Goal: Task Accomplishment & Management: Manage account settings

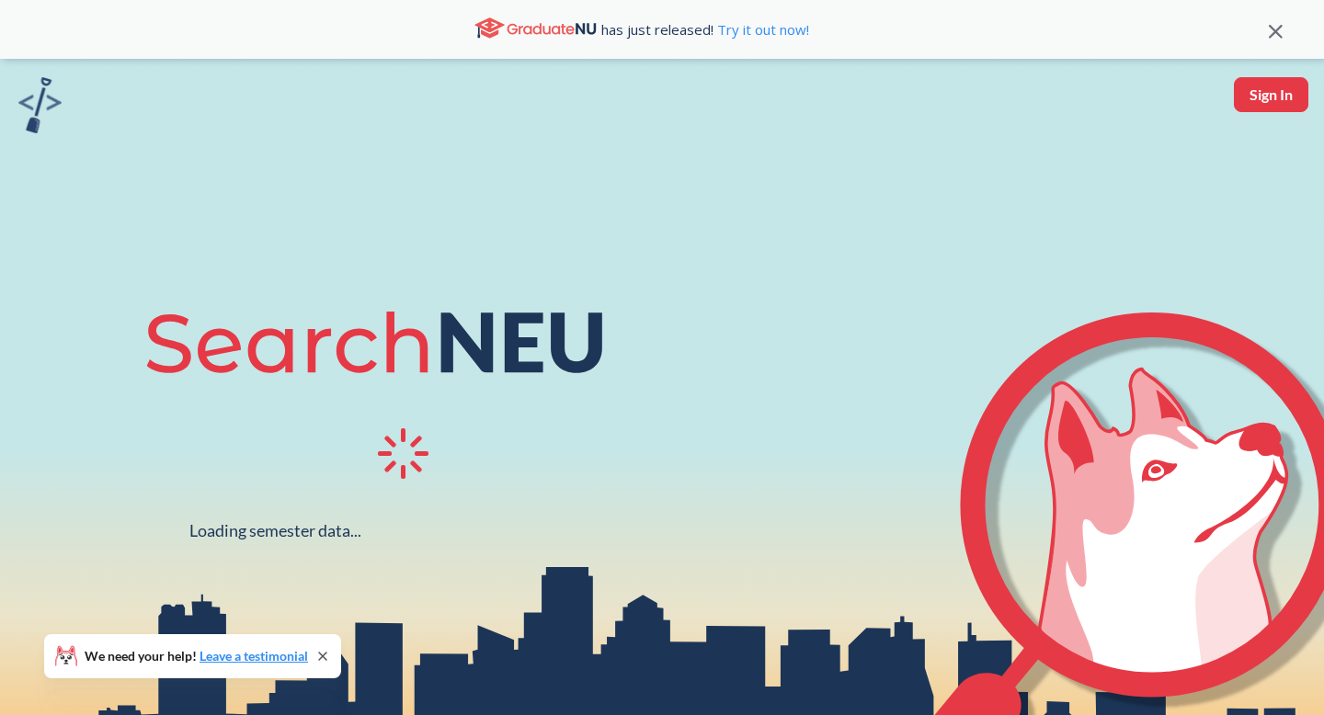
click at [1264, 122] on div "Loading semester data... We need your help! Leave a testimonial" at bounding box center [662, 416] width 1324 height 715
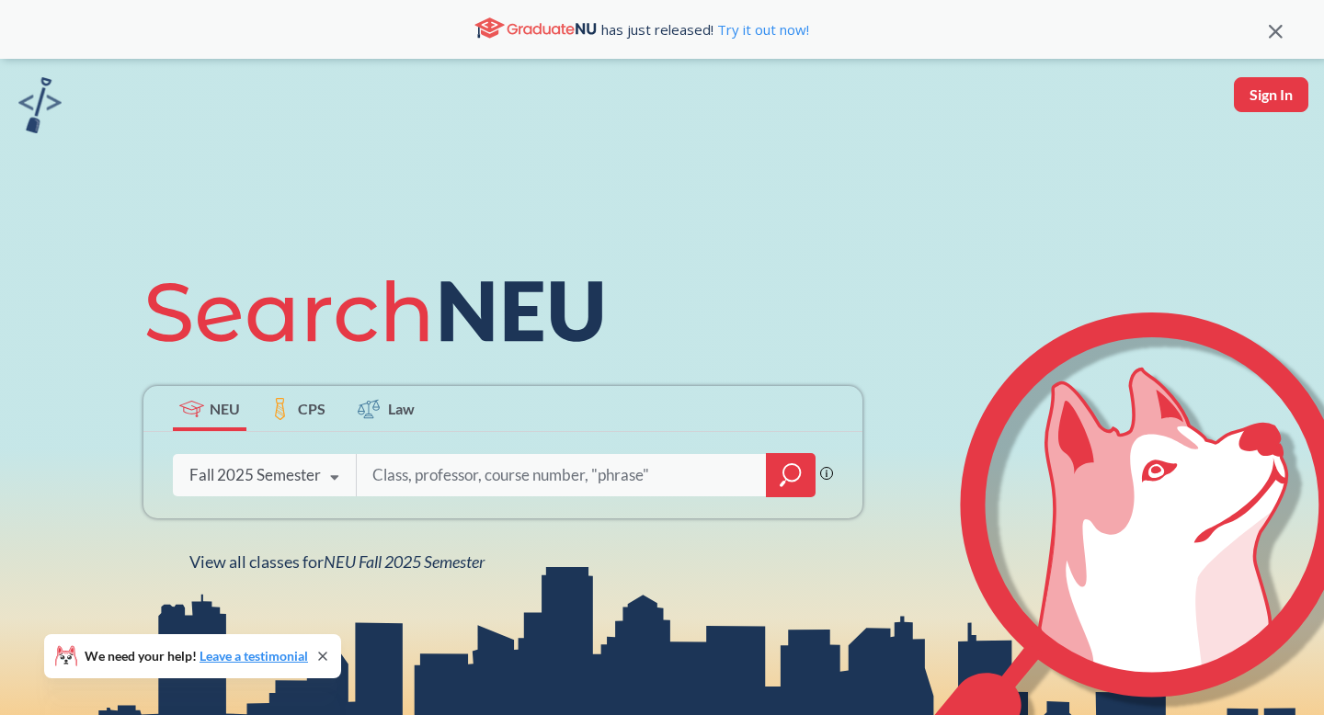
click at [1264, 103] on button "Sign In" at bounding box center [1271, 94] width 74 height 35
select select "US"
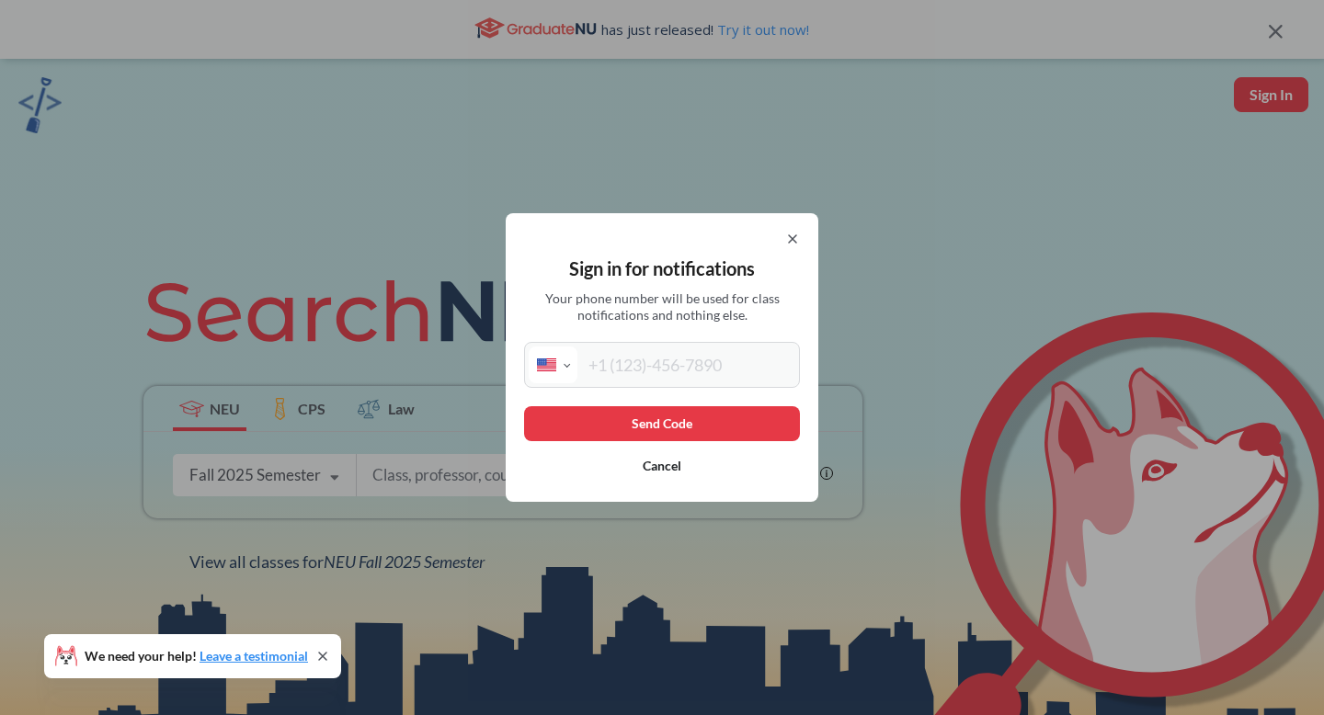
click at [676, 346] on div "International [GEOGRAPHIC_DATA] [GEOGRAPHIC_DATA] [GEOGRAPHIC_DATA] [GEOGRAPHIC…" at bounding box center [662, 365] width 276 height 46
click at [675, 361] on input "tel" at bounding box center [687, 365] width 218 height 37
type input "[PHONE_NUMBER]"
click at [660, 416] on button "Send Code" at bounding box center [662, 423] width 276 height 35
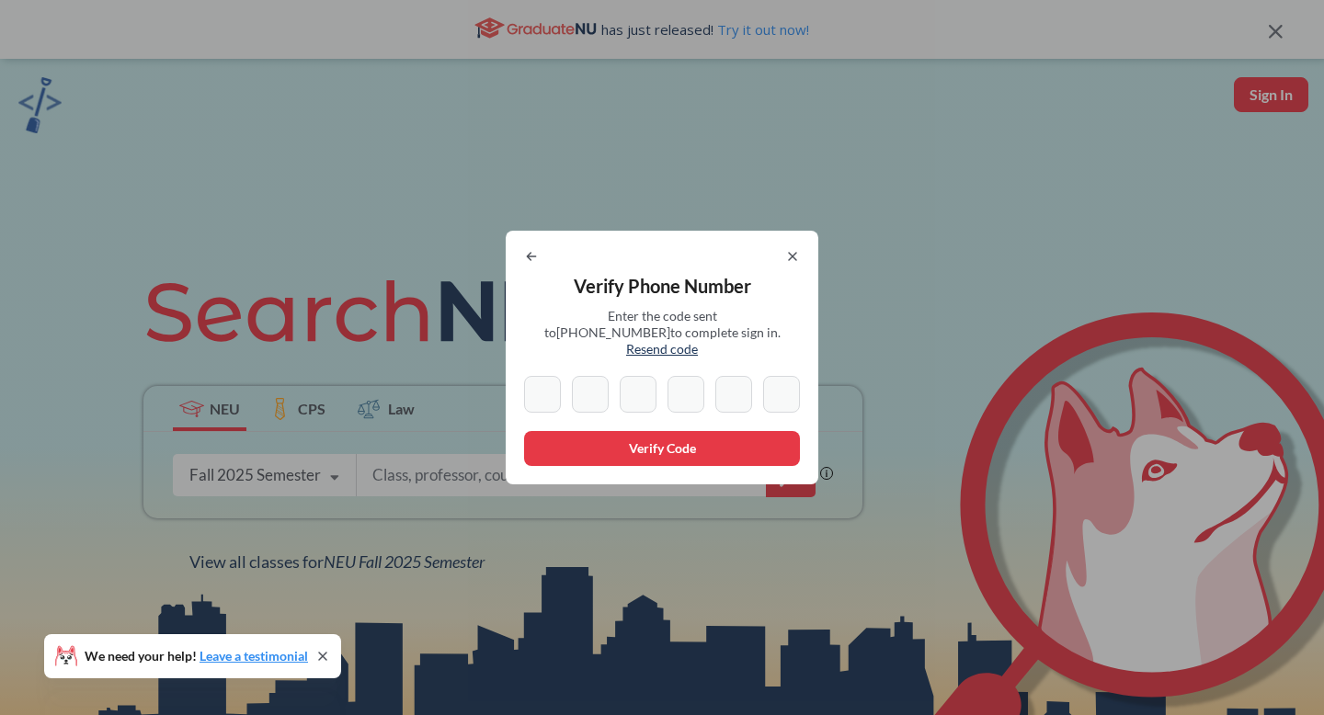
type input "0"
type input "3"
type input "9"
type input "1"
type input "8"
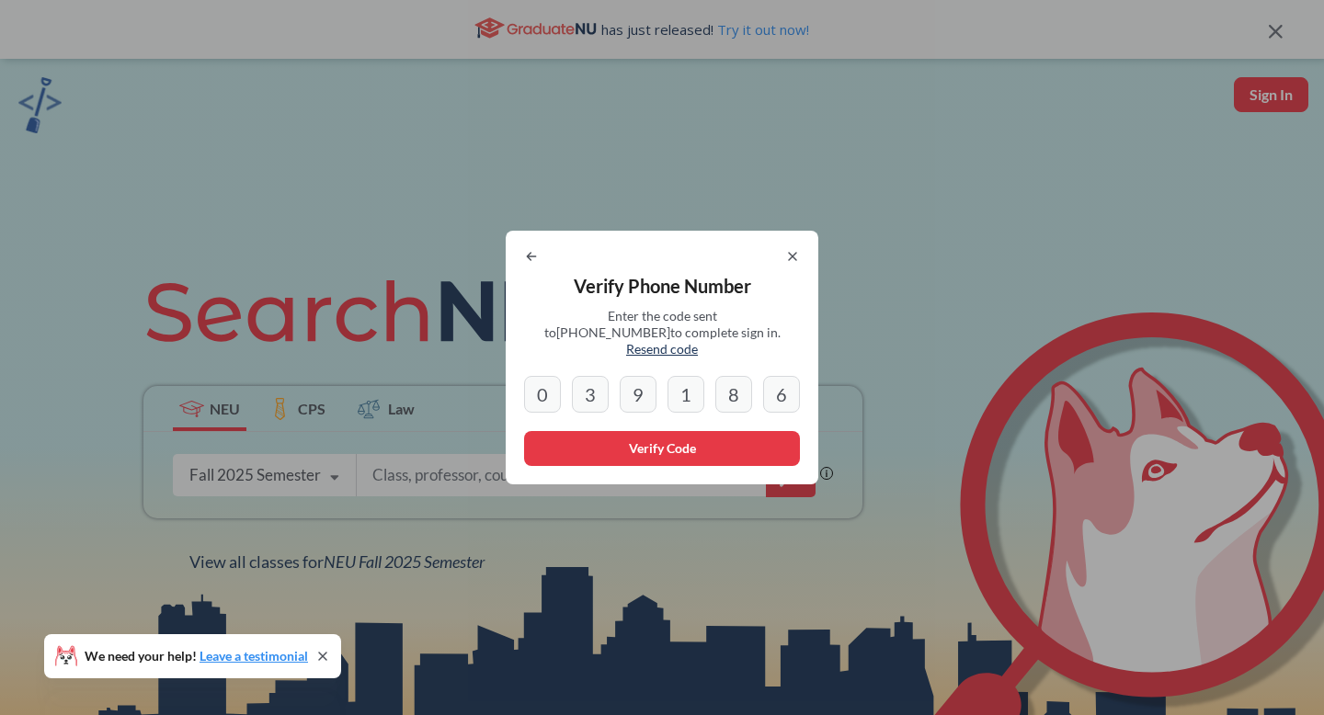
type input "6"
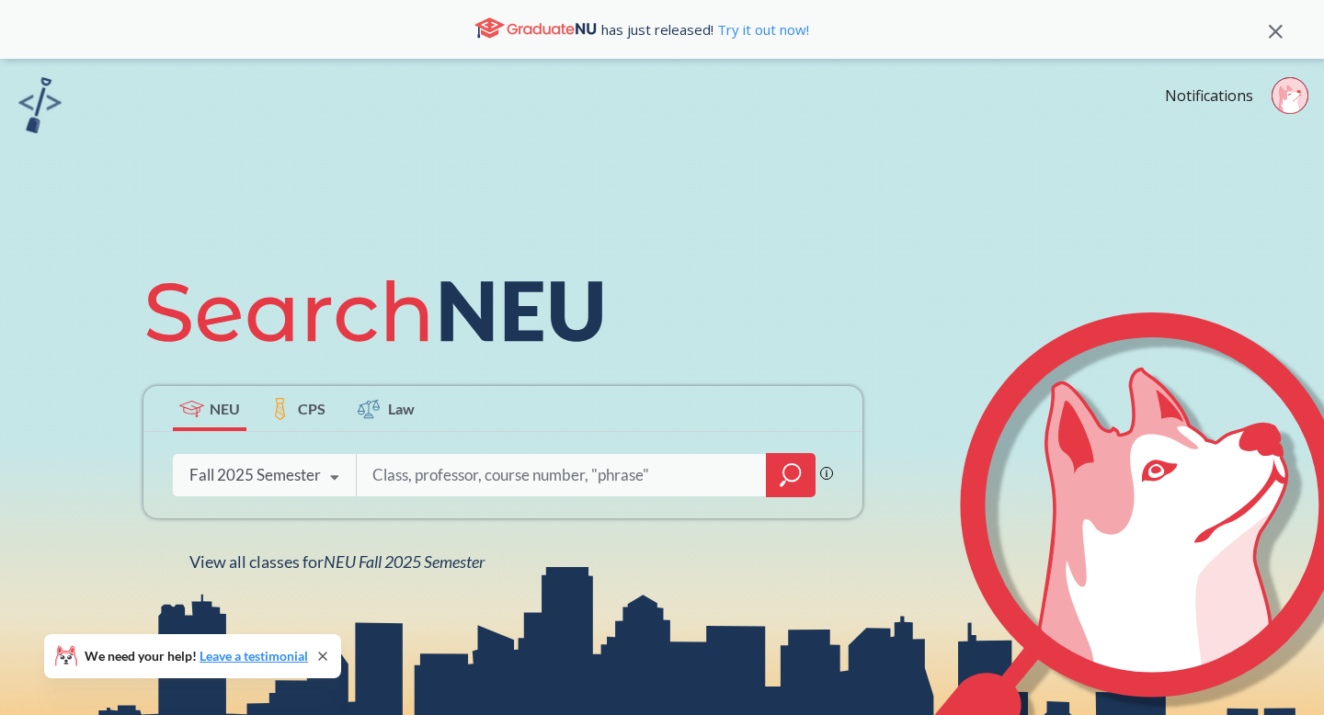
click at [1277, 29] on icon at bounding box center [1276, 32] width 14 height 14
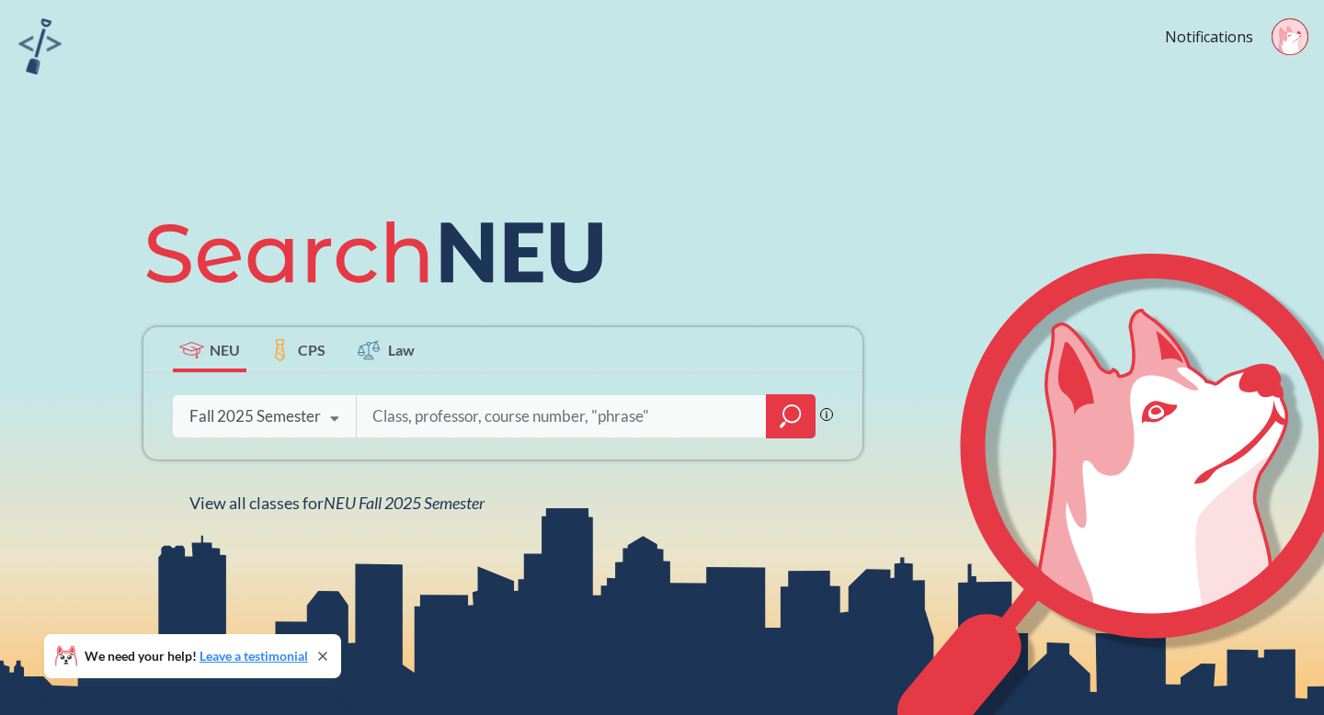
click at [32, 26] on img at bounding box center [39, 46] width 43 height 56
click at [1225, 40] on link "Notifications" at bounding box center [1209, 37] width 88 height 20
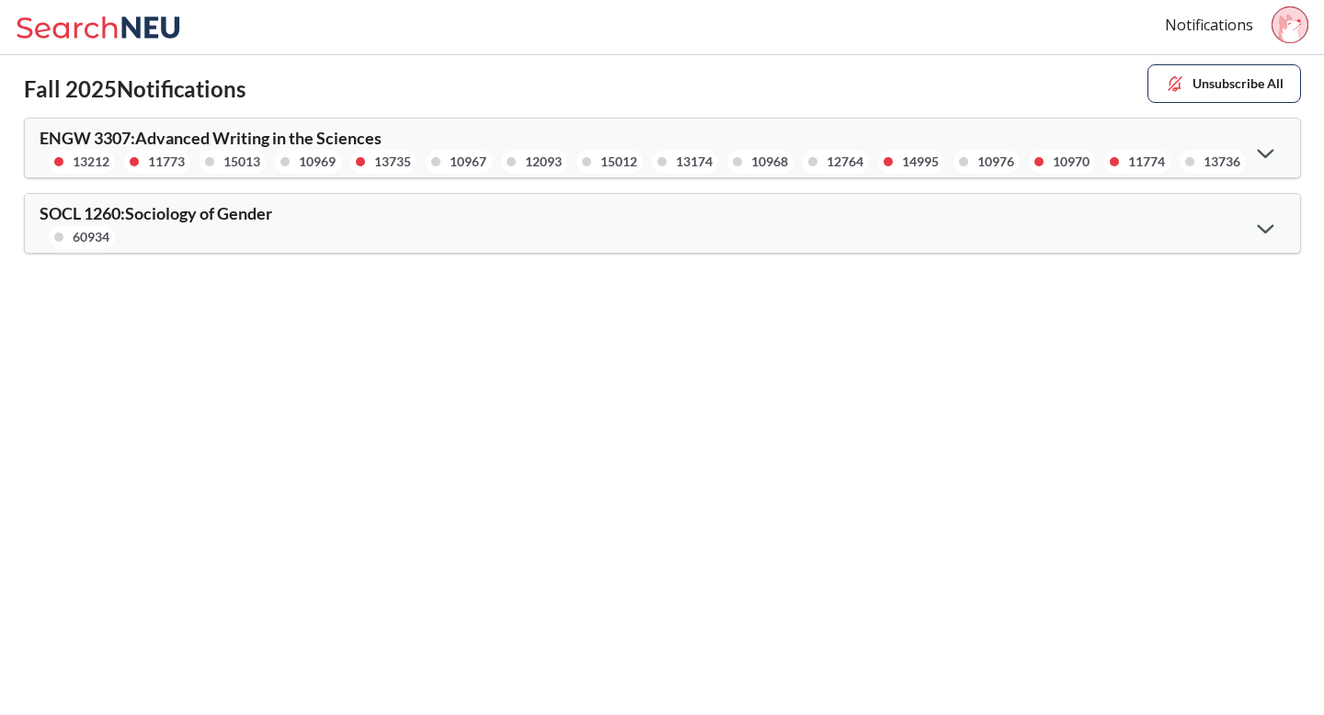
click at [1276, 144] on div at bounding box center [1266, 152] width 40 height 38
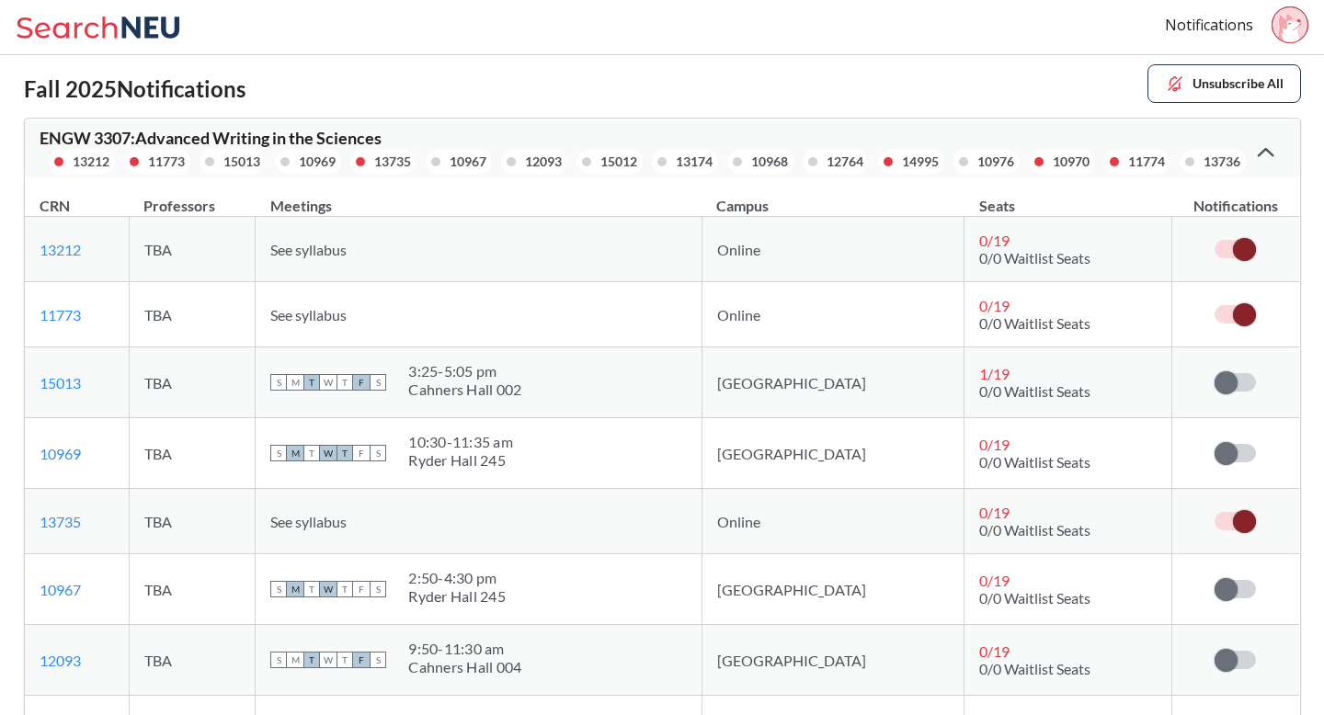
click at [1234, 245] on label at bounding box center [1235, 249] width 41 height 18
click at [1215, 240] on input "checkbox" at bounding box center [1215, 240] width 0 height 0
click at [1234, 296] on td at bounding box center [1236, 314] width 128 height 65
click at [1234, 324] on td at bounding box center [1236, 314] width 128 height 65
click at [1244, 309] on span at bounding box center [1244, 314] width 23 height 23
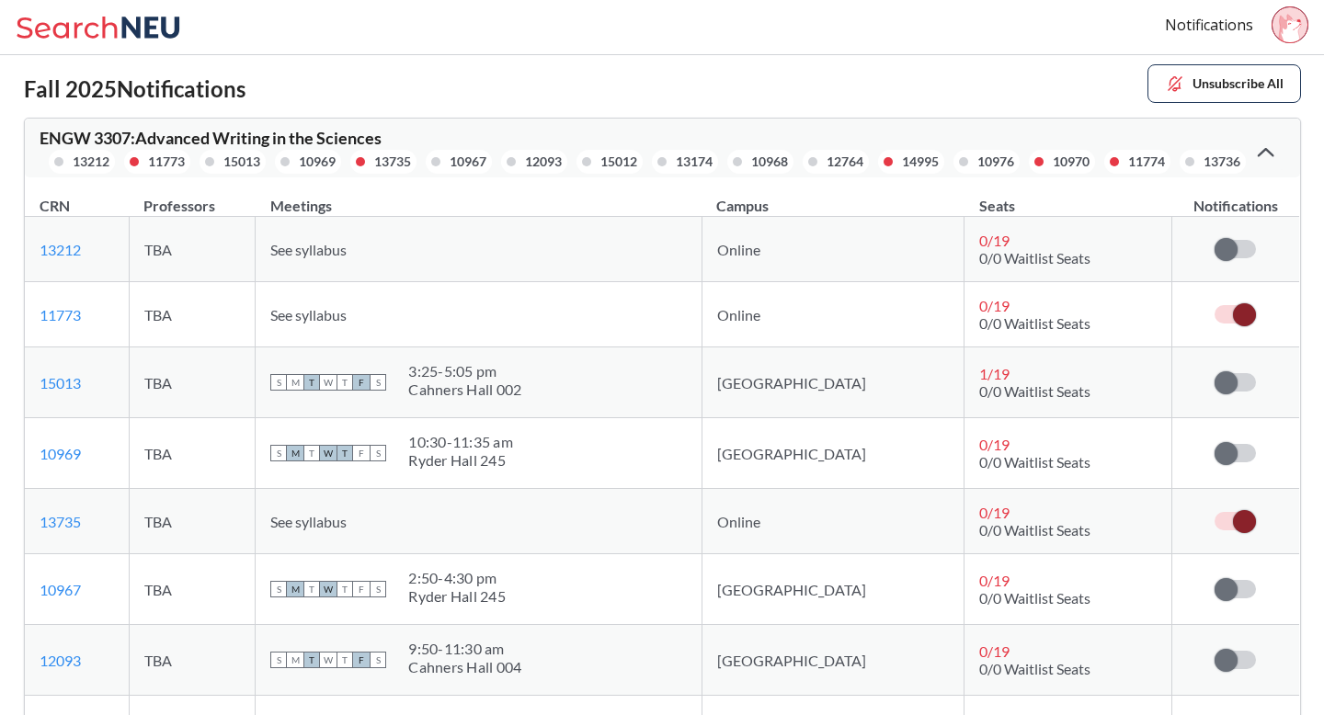
click at [1215, 305] on input "checkbox" at bounding box center [1215, 305] width 0 height 0
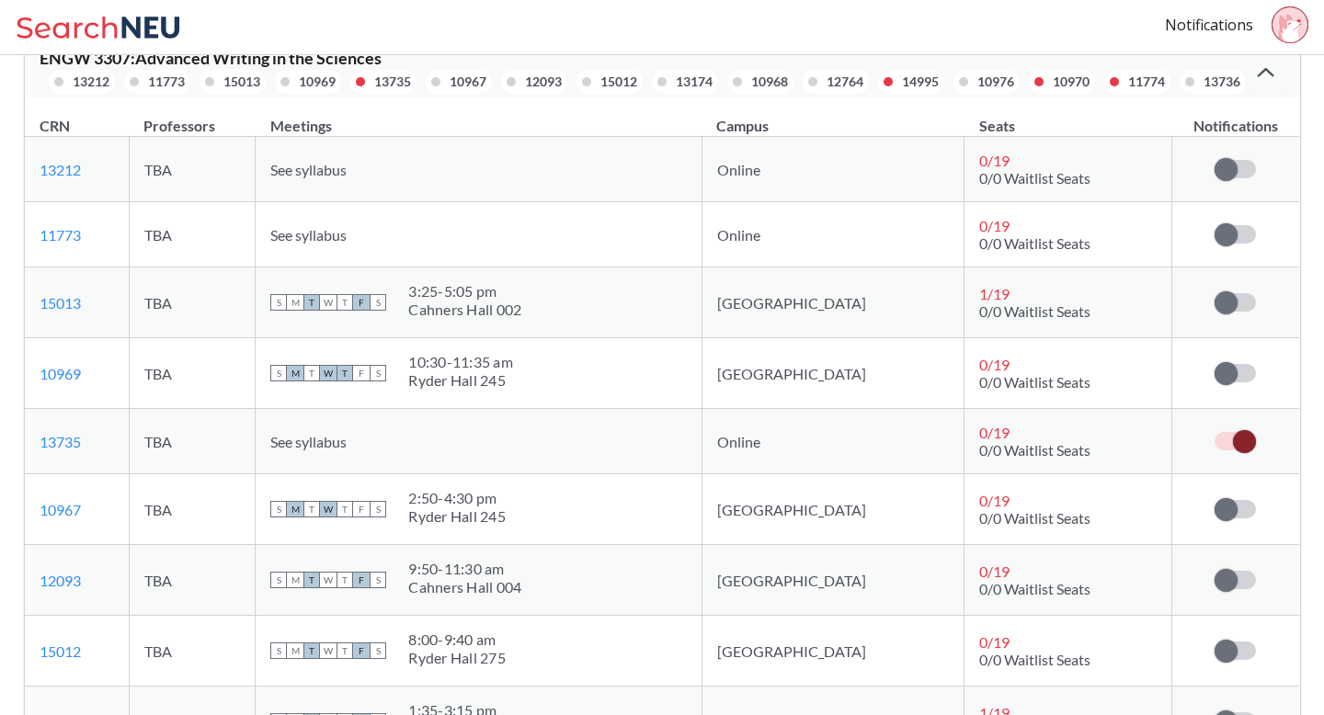
click at [1242, 445] on span at bounding box center [1244, 441] width 23 height 23
click at [1215, 432] on input "checkbox" at bounding box center [1215, 432] width 0 height 0
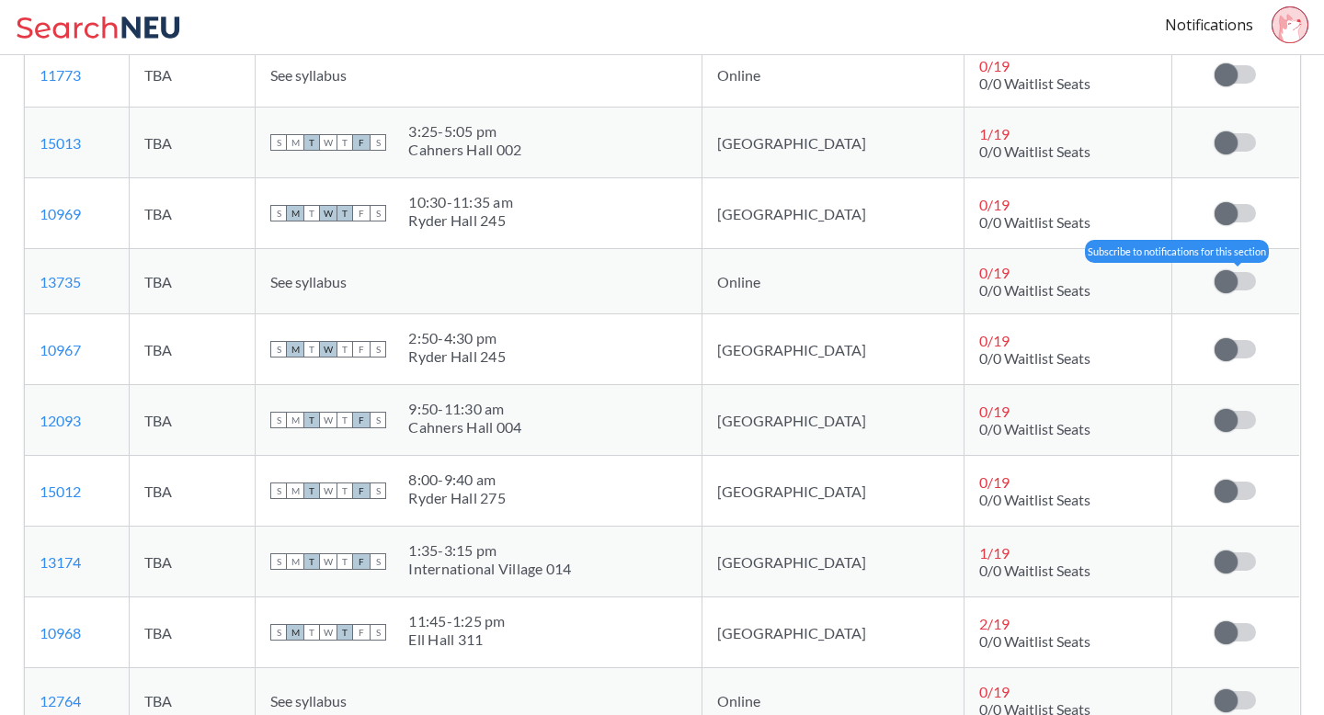
scroll to position [447, 0]
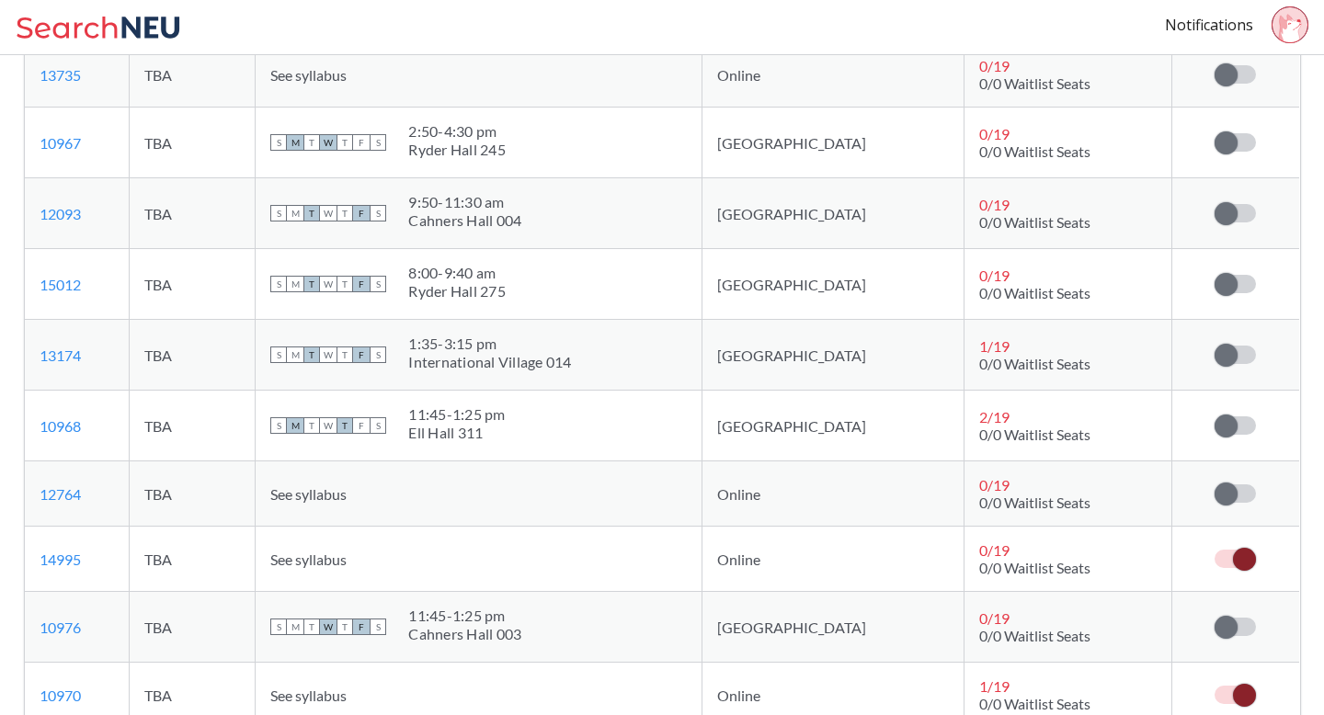
click at [1223, 569] on td at bounding box center [1236, 559] width 128 height 65
click at [1232, 555] on label at bounding box center [1235, 559] width 41 height 18
click at [1215, 550] on input "checkbox" at bounding box center [1215, 550] width 0 height 0
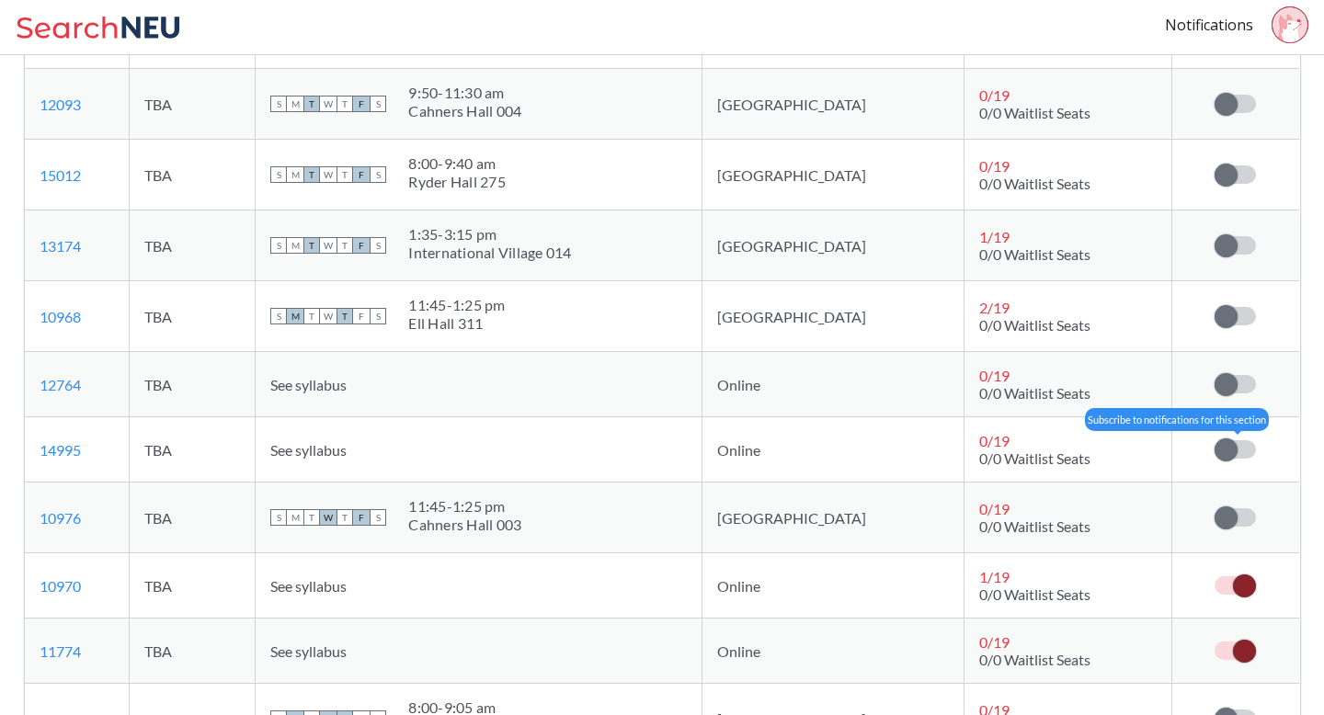
scroll to position [626, 0]
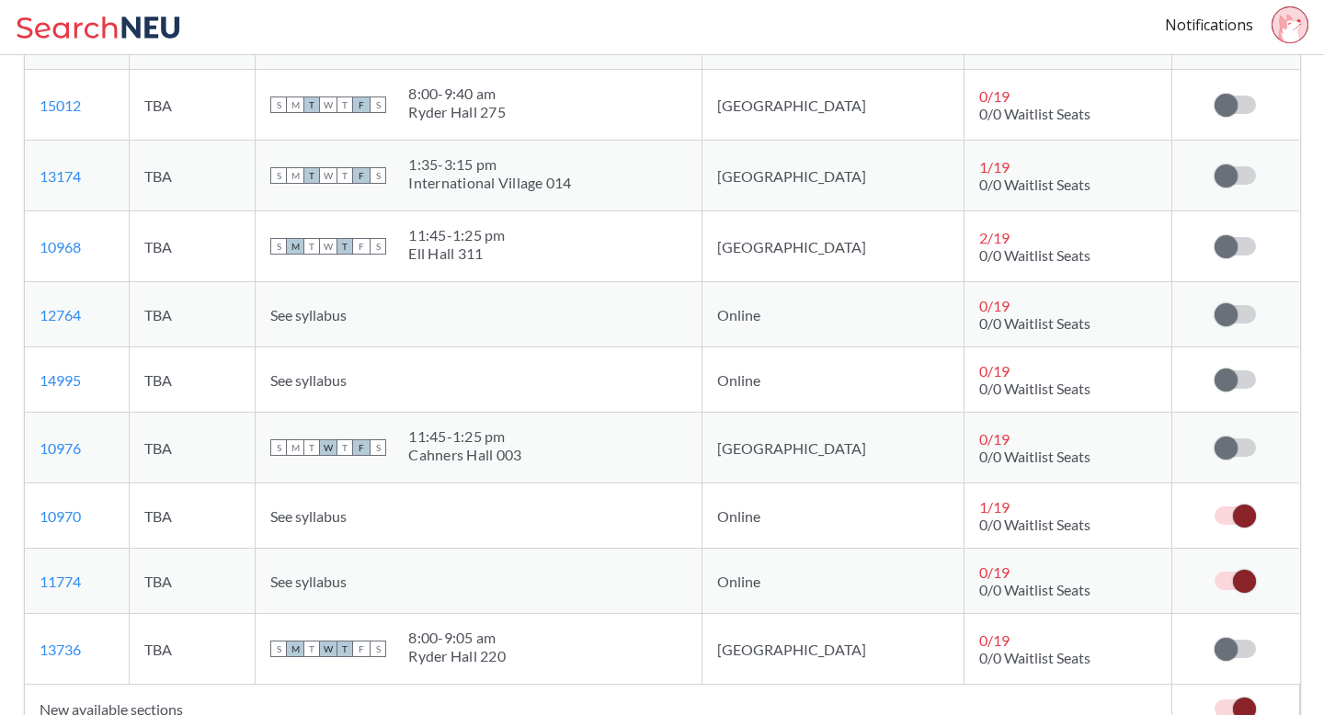
click at [1235, 514] on label at bounding box center [1235, 516] width 41 height 18
click at [1215, 507] on input "checkbox" at bounding box center [1215, 507] width 0 height 0
click at [1239, 576] on span at bounding box center [1244, 581] width 23 height 23
click at [1215, 572] on input "checkbox" at bounding box center [1215, 572] width 0 height 0
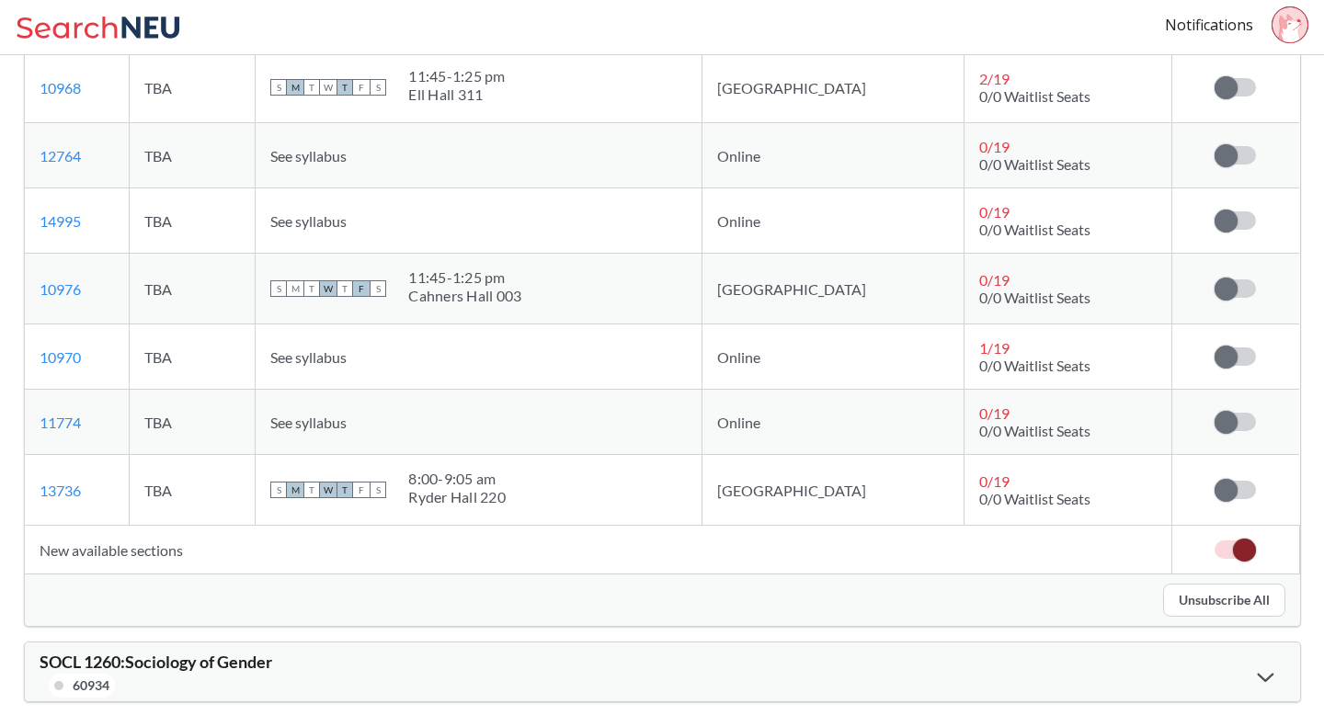
scroll to position [786, 0]
click at [1232, 555] on label at bounding box center [1235, 549] width 41 height 18
click at [1215, 540] on input "checkbox" at bounding box center [1215, 540] width 0 height 0
click at [1256, 615] on div "Unsubscribe All" at bounding box center [663, 600] width 1276 height 52
click at [1245, 665] on div "SOCL 1260 : Sociology of Gender 60934" at bounding box center [663, 671] width 1276 height 59
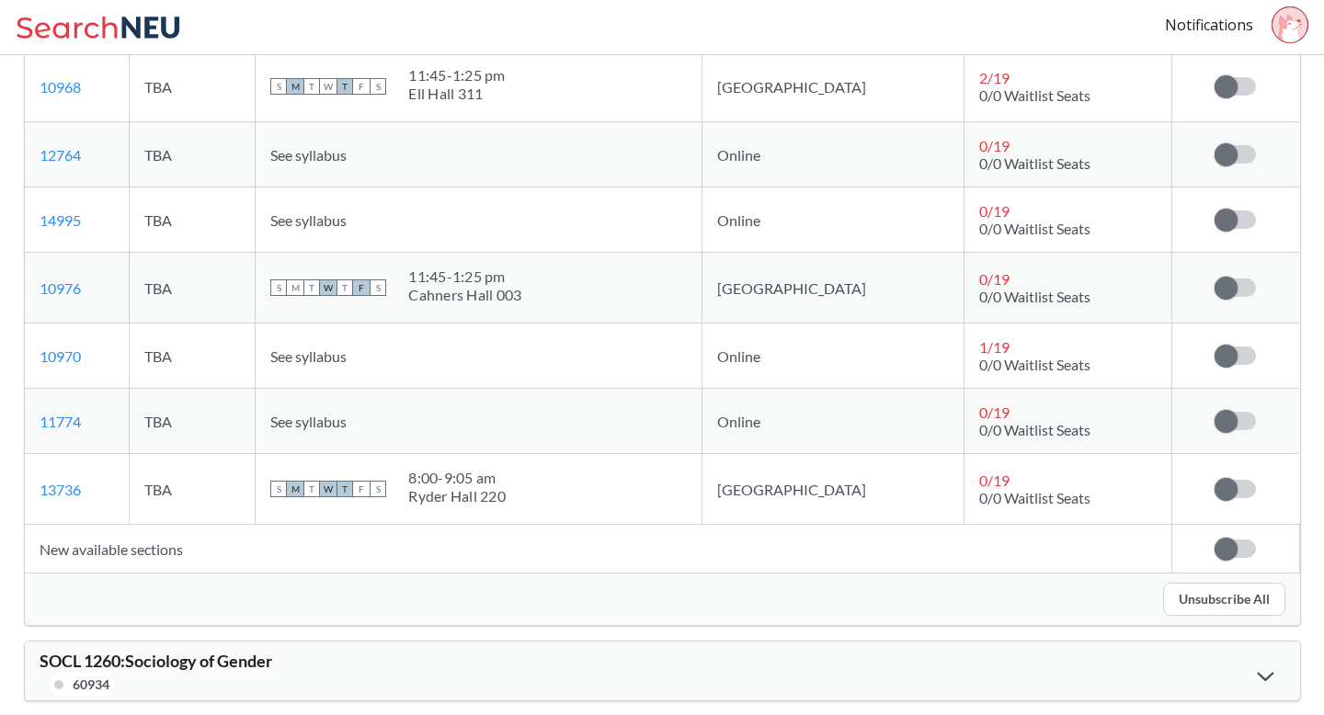
click at [1262, 661] on div at bounding box center [1266, 676] width 40 height 38
click at [1278, 679] on div at bounding box center [1266, 675] width 40 height 37
click at [1265, 667] on div at bounding box center [1266, 676] width 40 height 38
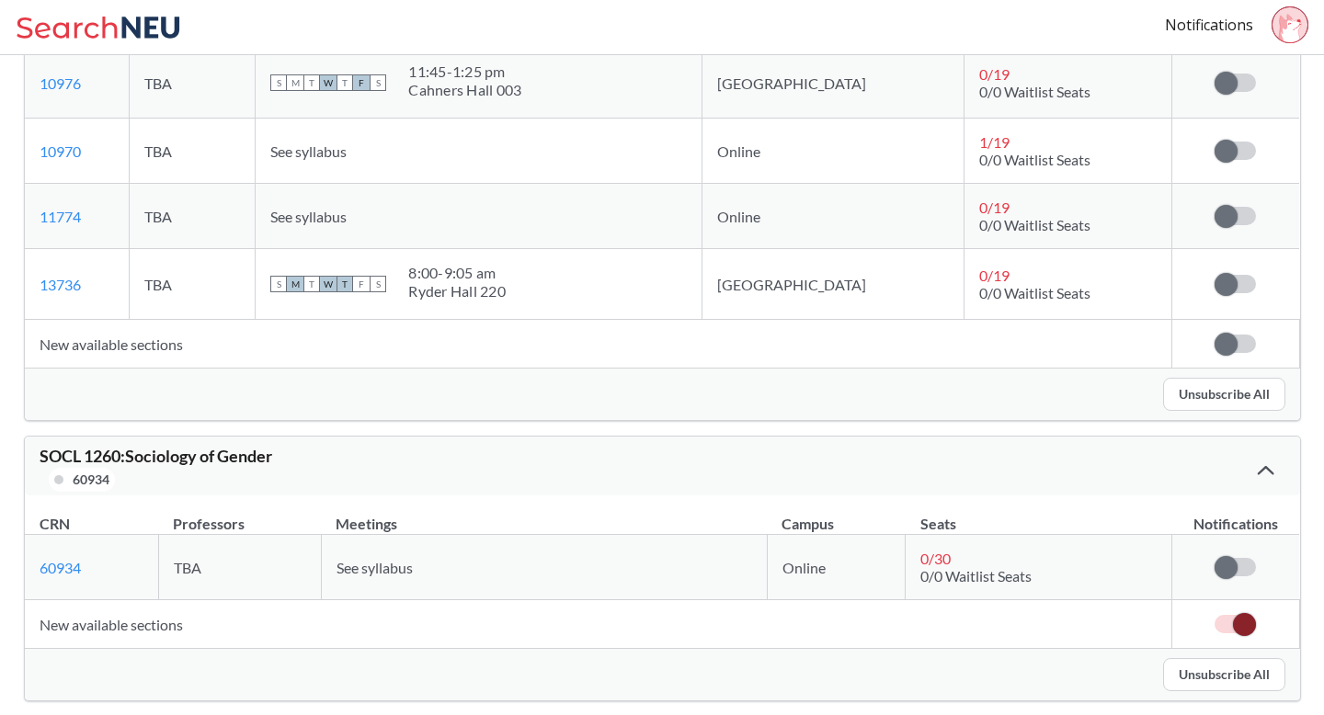
click at [1246, 625] on span at bounding box center [1244, 624] width 23 height 23
click at [1215, 615] on input "checkbox" at bounding box center [1215, 615] width 0 height 0
click at [1231, 669] on button "Unsubscribe All" at bounding box center [1224, 674] width 122 height 33
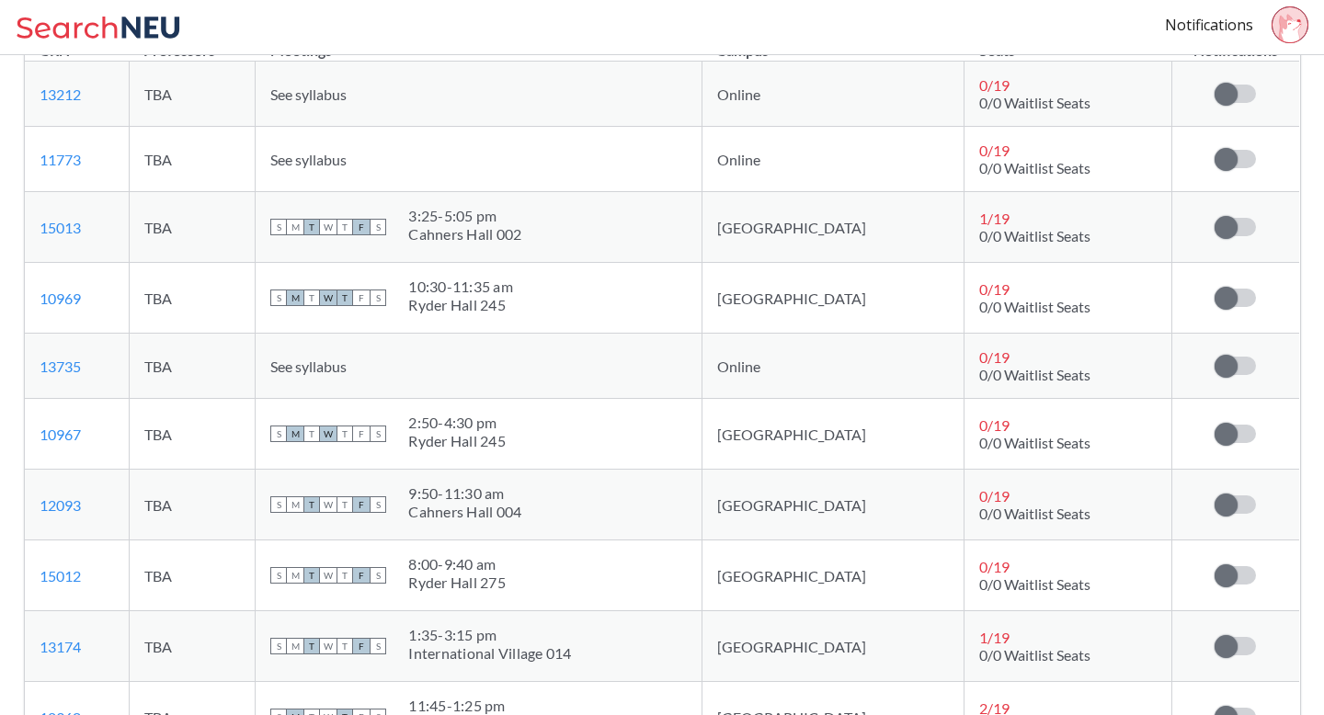
scroll to position [0, 0]
